Goal: Navigation & Orientation: Find specific page/section

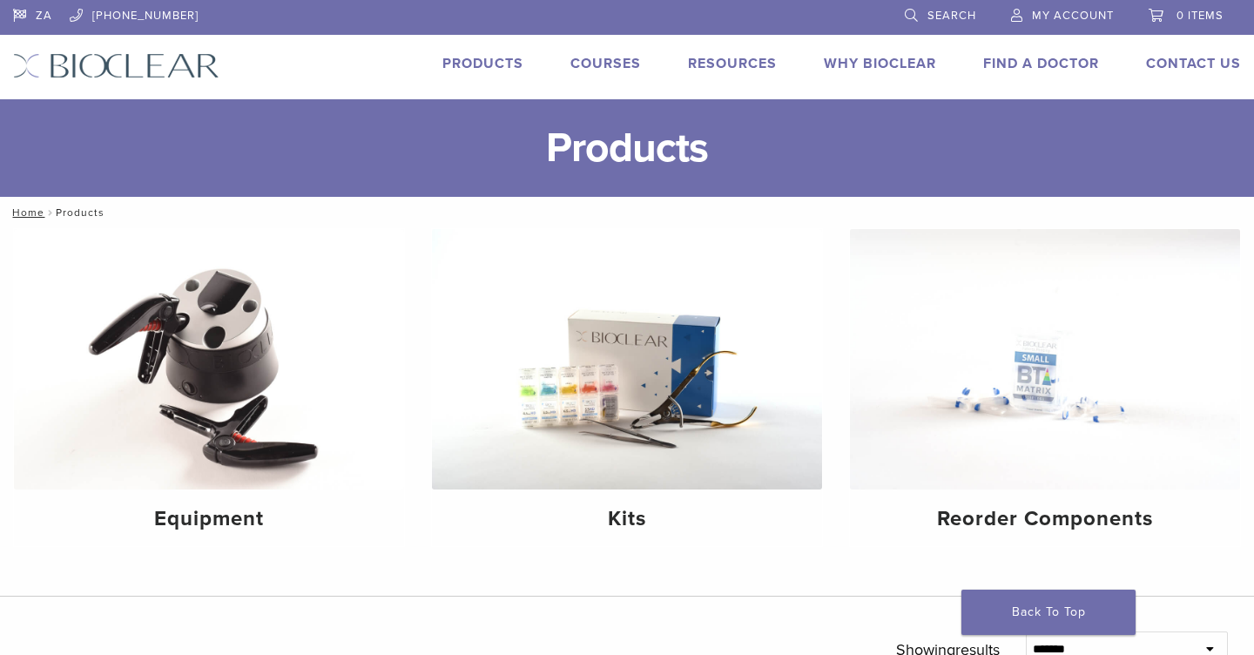
click at [886, 64] on link "Why Bioclear" at bounding box center [880, 63] width 112 height 17
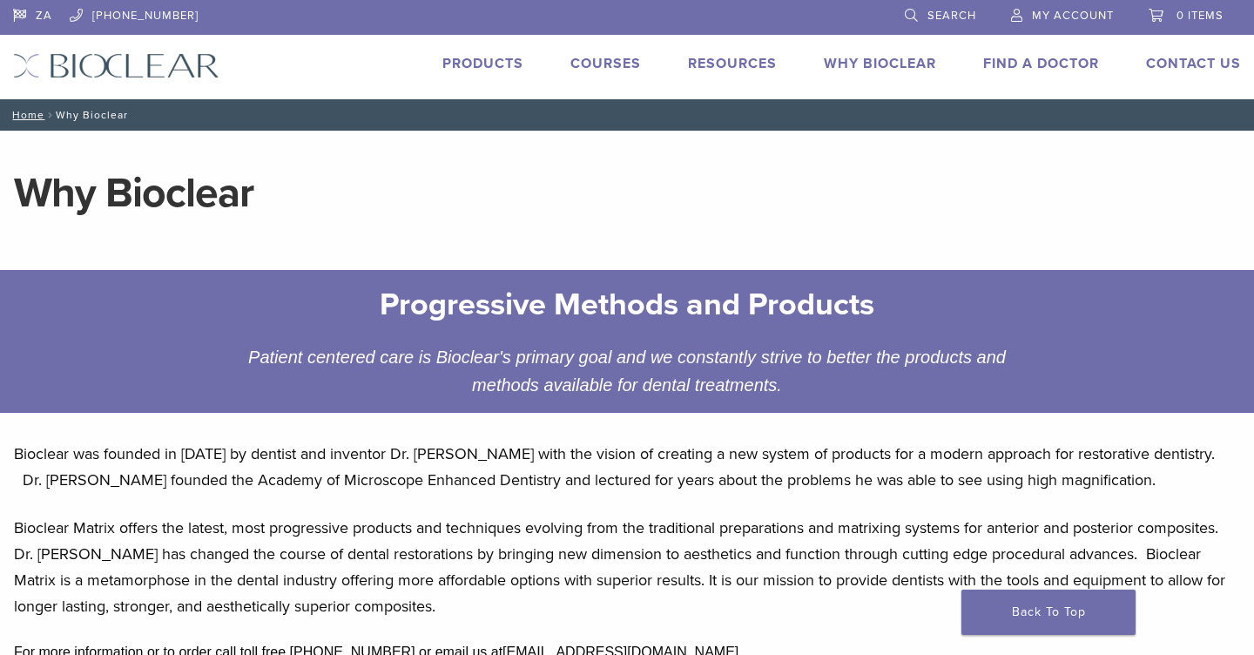
click at [115, 61] on img at bounding box center [116, 65] width 206 height 25
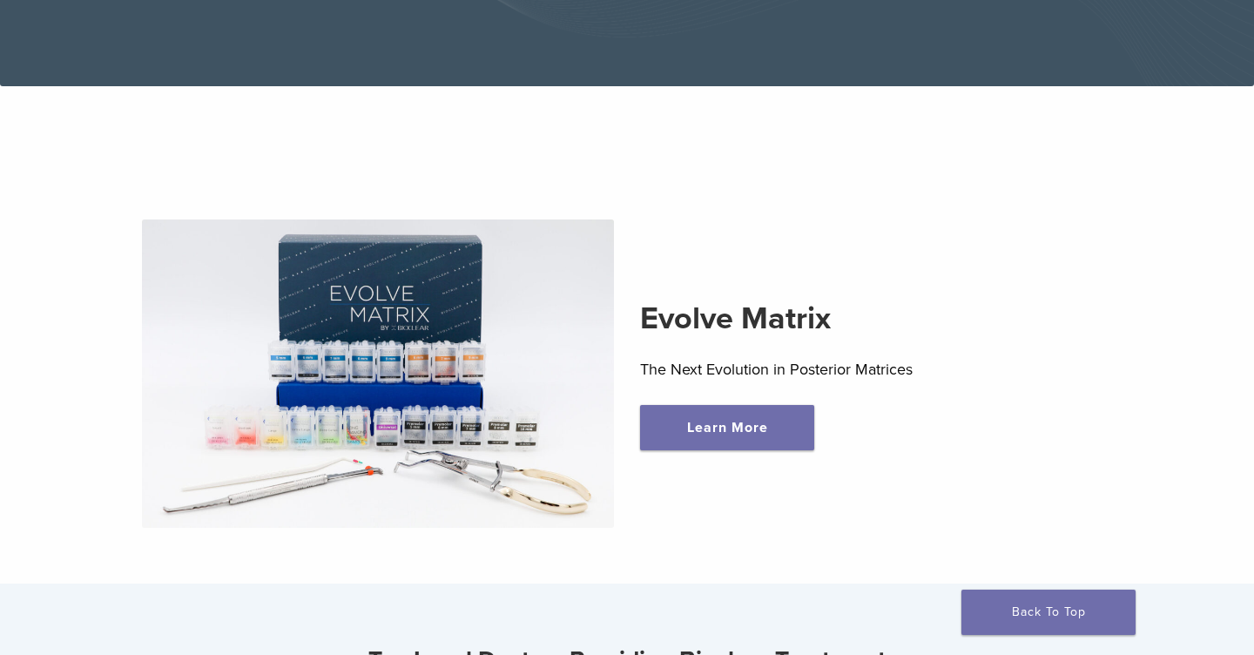
scroll to position [405, 0]
